Goal: Information Seeking & Learning: Find specific fact

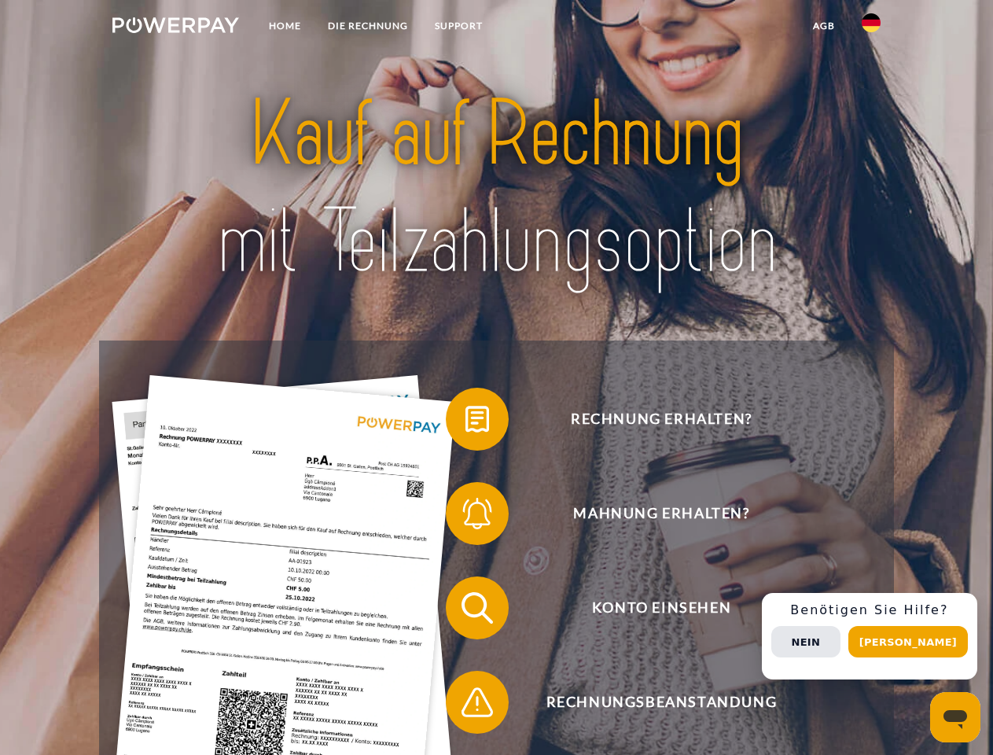
click at [175, 28] on img at bounding box center [175, 25] width 127 height 16
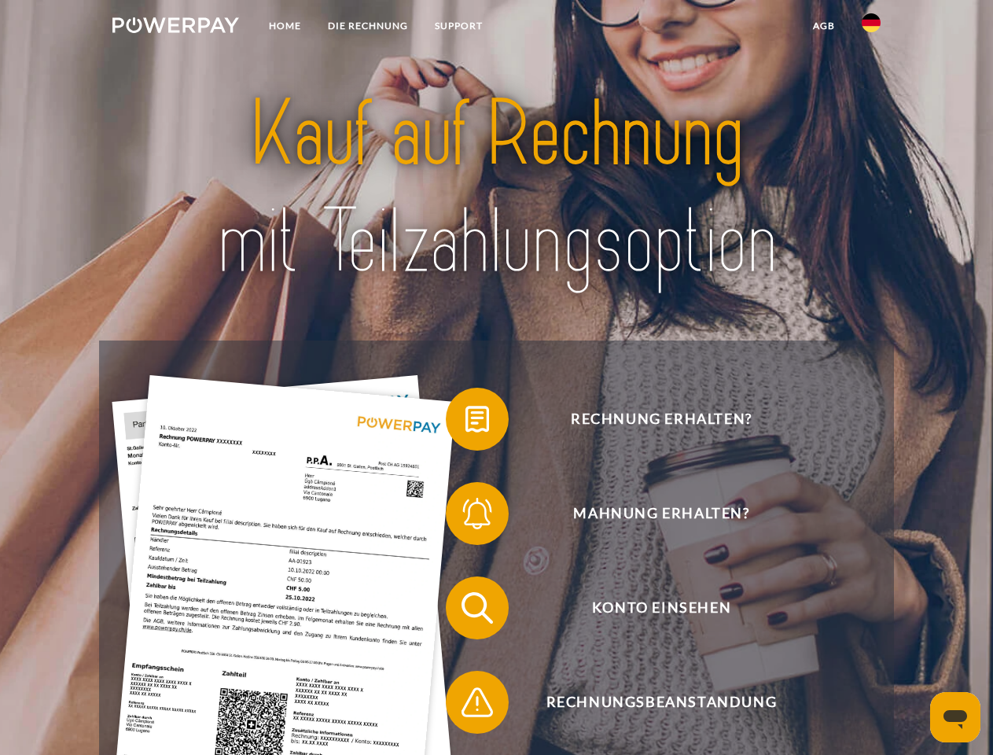
click at [871, 28] on img at bounding box center [871, 22] width 19 height 19
click at [823, 26] on link "agb" at bounding box center [824, 26] width 49 height 28
click at [466, 422] on span at bounding box center [453, 419] width 79 height 79
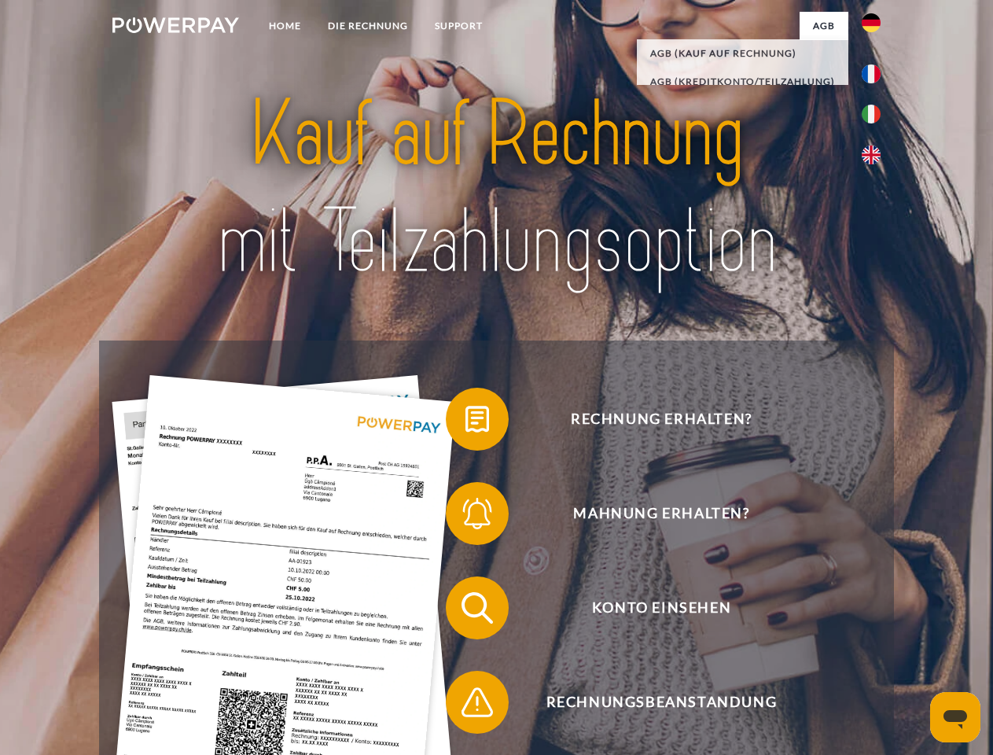
click at [466, 517] on span at bounding box center [453, 513] width 79 height 79
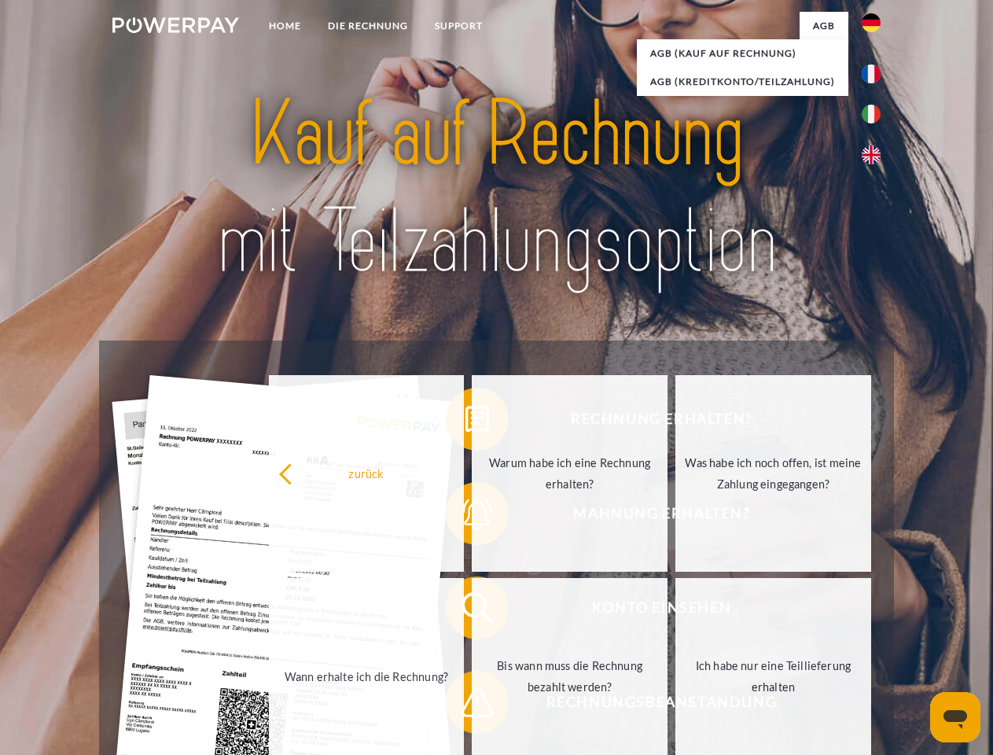
click at [472, 611] on link "Bis wann muss die Rechnung bezahlt werden?" at bounding box center [570, 676] width 196 height 197
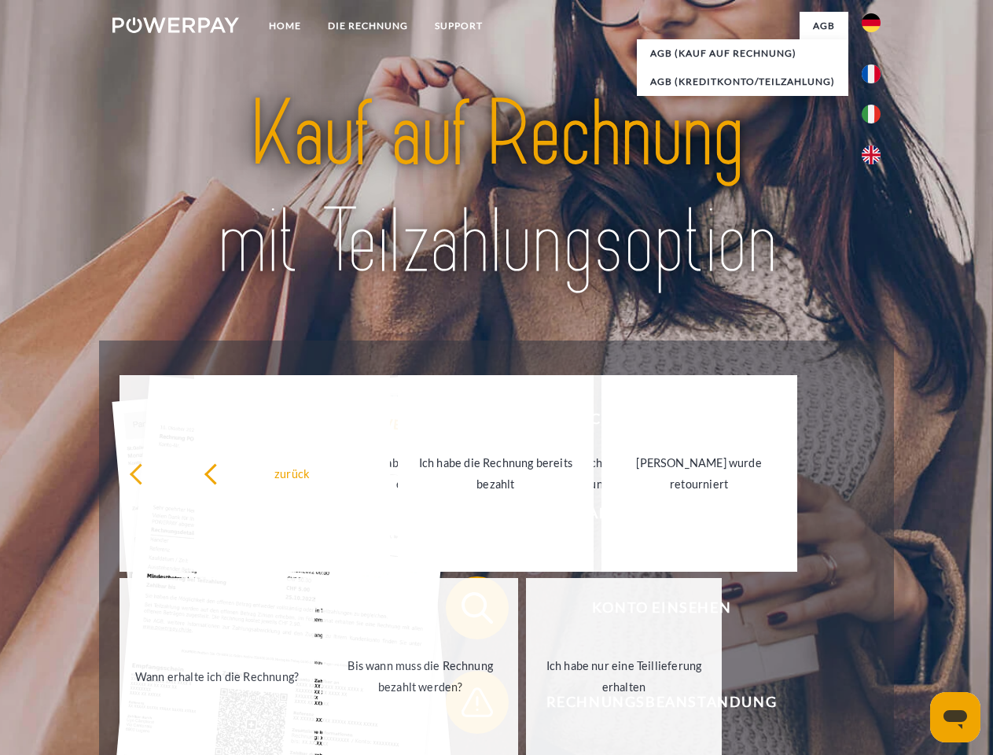
click at [466, 705] on link "Bis wann muss die Rechnung bezahlt werden?" at bounding box center [420, 676] width 196 height 197
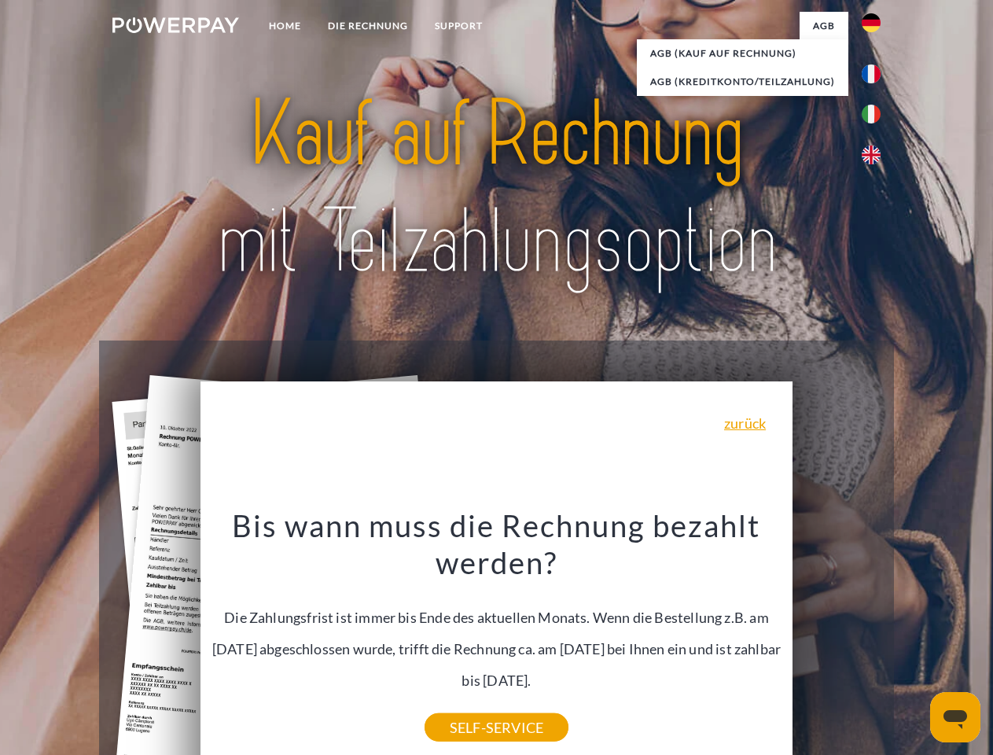
click at [837, 639] on span "Konto einsehen" at bounding box center [661, 607] width 385 height 63
click at [914, 642] on header "Home DIE RECHNUNG SUPPORT" at bounding box center [496, 543] width 993 height 1086
